Goal: Information Seeking & Learning: Learn about a topic

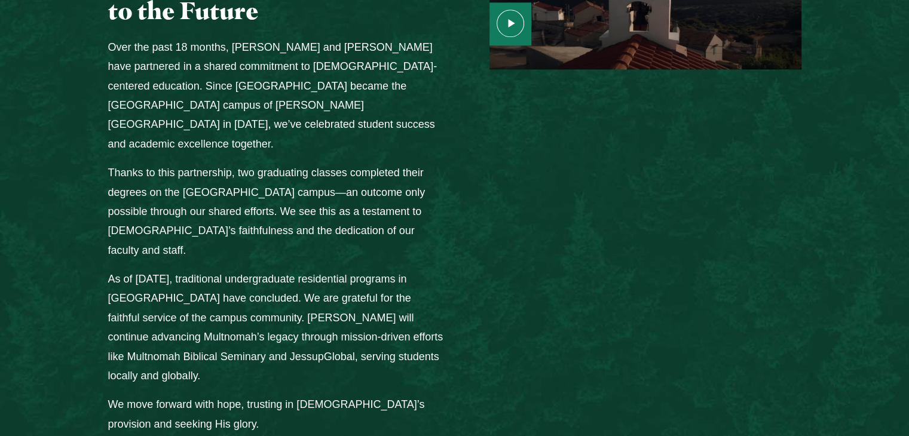
scroll to position [1625, 0]
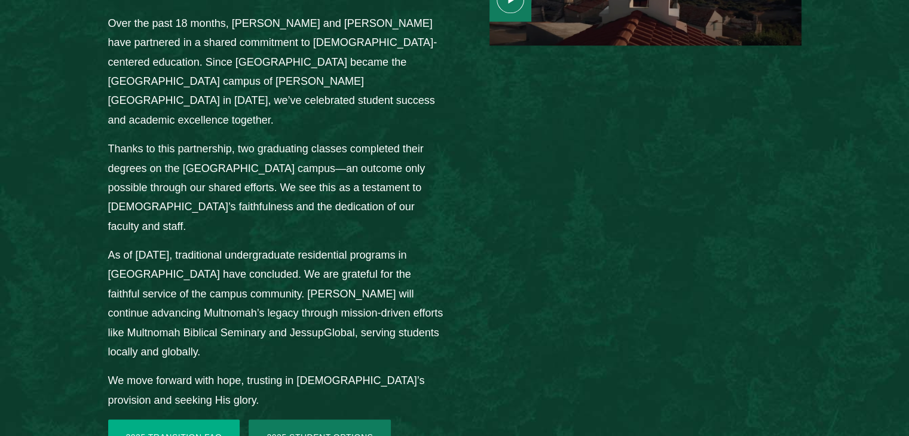
click at [143, 419] on link "2025 Transition FAQ" at bounding box center [174, 437] width 132 height 36
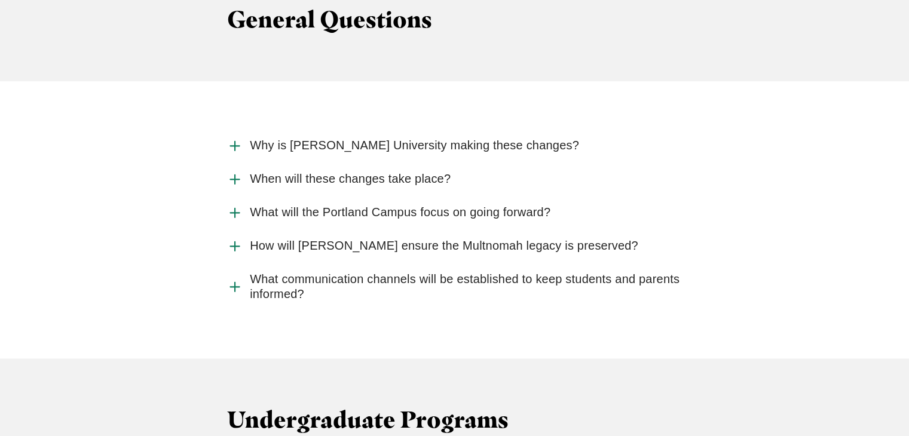
scroll to position [1290, 0]
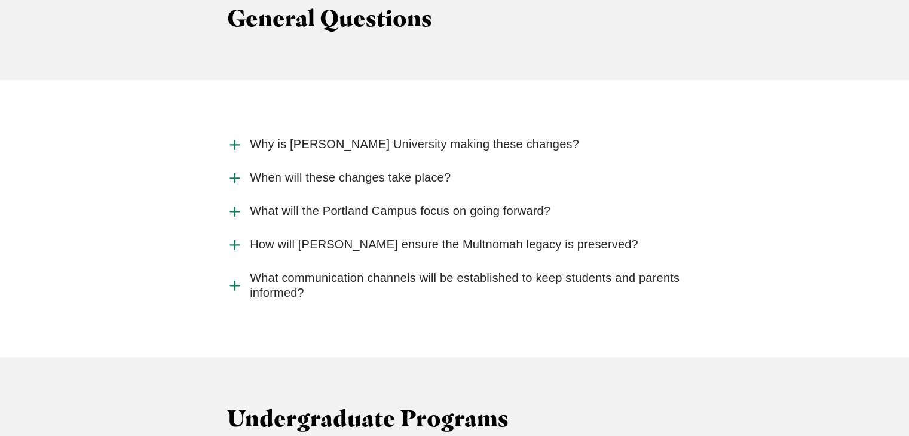
click at [307, 137] on span "Why is [PERSON_NAME] University making these changes?" at bounding box center [414, 144] width 329 height 15
click at [0, 0] on input "Why is [PERSON_NAME] University making these changes?" at bounding box center [0, 0] width 0 height 0
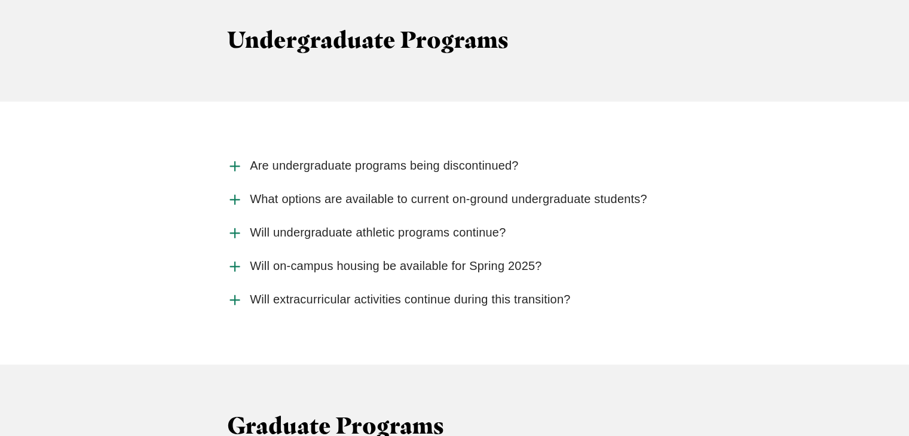
scroll to position [1768, 0]
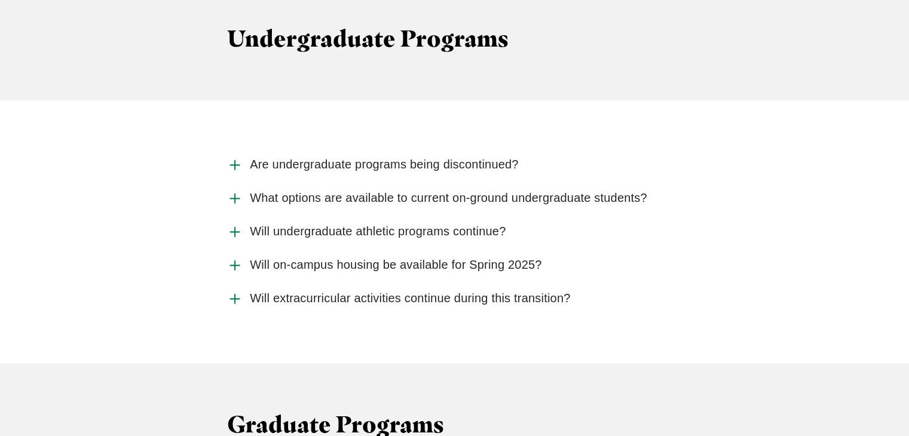
click at [355, 157] on span "Are undergraduate programs being discontinued?" at bounding box center [384, 164] width 269 height 15
click at [0, 0] on input "Are undergraduate programs being discontinued?" at bounding box center [0, 0] width 0 height 0
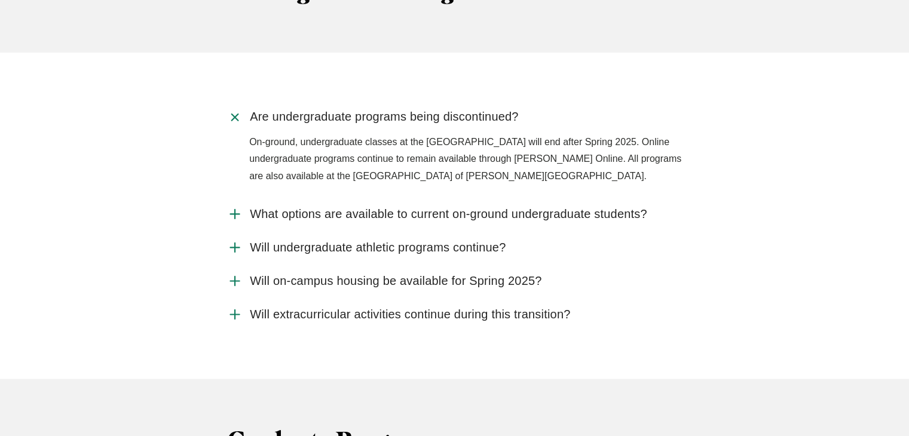
scroll to position [1840, 0]
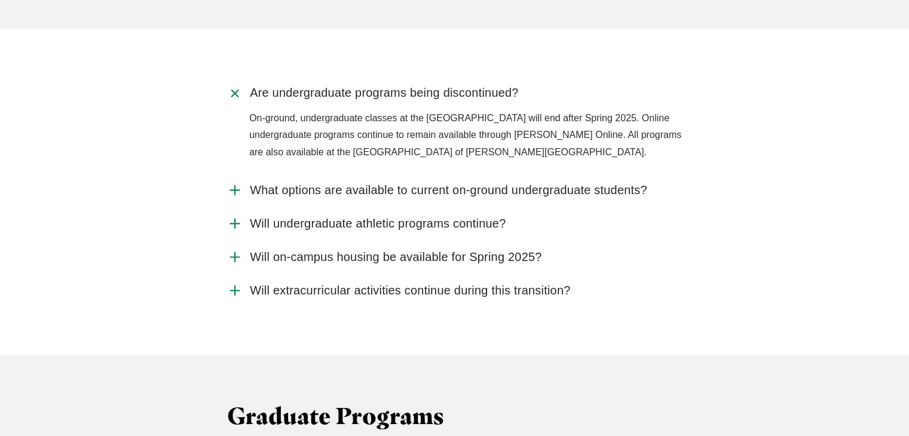
click at [419, 183] on span "What options are available to current on-ground undergraduate students?" at bounding box center [448, 190] width 397 height 15
click at [0, 0] on input "What options are available to current on-ground undergraduate students?" at bounding box center [0, 0] width 0 height 0
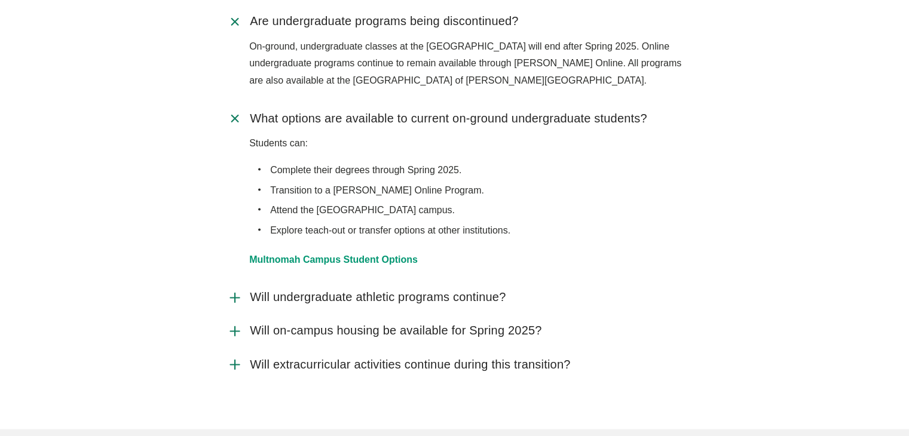
scroll to position [1936, 0]
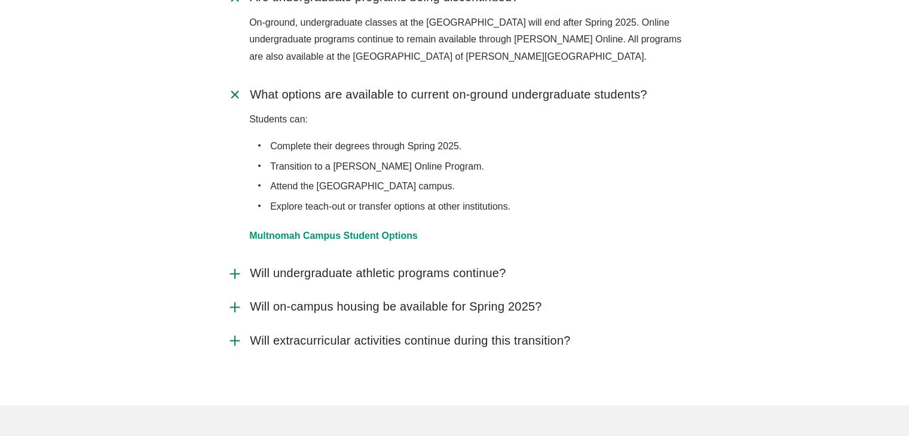
click at [335, 266] on span "Will undergraduate athletic programs continue?" at bounding box center [378, 273] width 256 height 15
click at [0, 0] on input "Will undergraduate athletic programs continue?" at bounding box center [0, 0] width 0 height 0
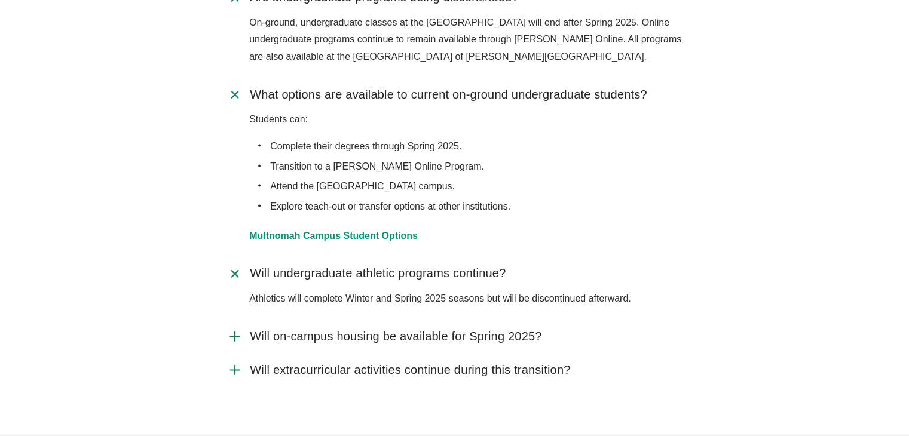
click at [346, 329] on span "Will on-campus housing be available for Spring 2025?" at bounding box center [396, 336] width 292 height 15
click at [0, 0] on input "Will on-campus housing be available for Spring 2025?" at bounding box center [0, 0] width 0 height 0
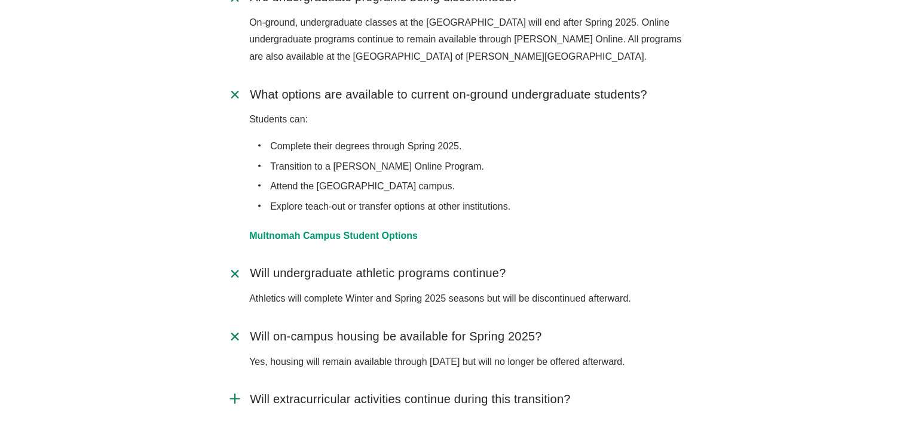
click at [358, 391] on span "Will extracurricular activities continue during this transition?" at bounding box center [410, 398] width 320 height 15
click at [0, 0] on input "Will extracurricular activities continue during this transition?" at bounding box center [0, 0] width 0 height 0
